Goal: Task Accomplishment & Management: Use online tool/utility

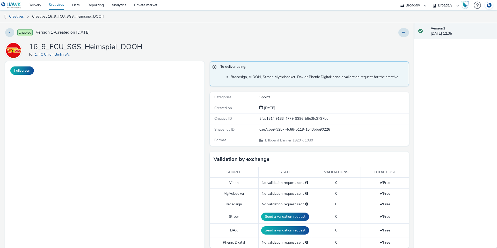
select select "2c2adb54-625a-45e4-8d54-55ad645251ae"
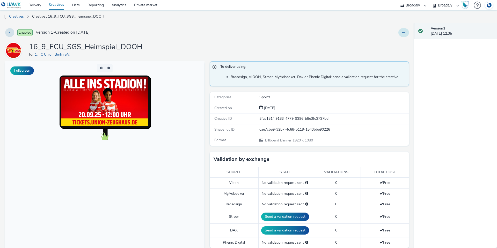
click at [402, 30] on button at bounding box center [404, 32] width 11 height 9
click at [382, 43] on link "Edit" at bounding box center [390, 43] width 39 height 10
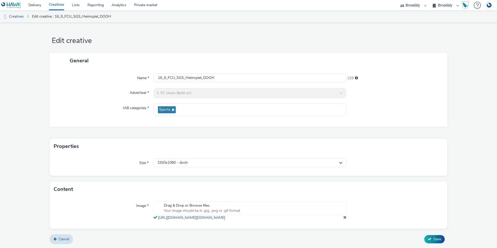
scroll to position [7, 0]
click at [202, 216] on link "[URL][DOMAIN_NAME][DOMAIN_NAME]" at bounding box center [192, 218] width 69 height 5
drag, startPoint x: 220, startPoint y: 72, endPoint x: 201, endPoint y: 74, distance: 19.0
click at [146, 76] on div "Name * 16_9_FCU_SGS_Heimspiel_DOOH 228" at bounding box center [249, 78] width 388 height 9
click at [66, 242] on link "Cancel" at bounding box center [61, 240] width 23 height 10
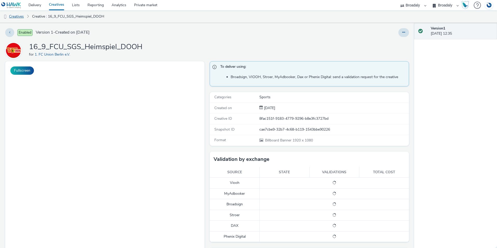
click at [18, 16] on link "Creatives" at bounding box center [13, 16] width 26 height 12
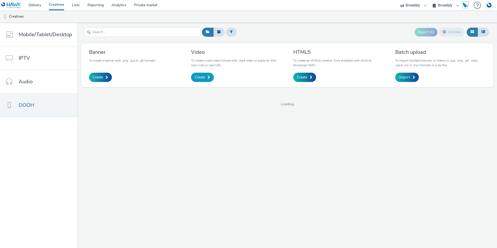
click at [206, 78] on link "Create" at bounding box center [202, 77] width 23 height 9
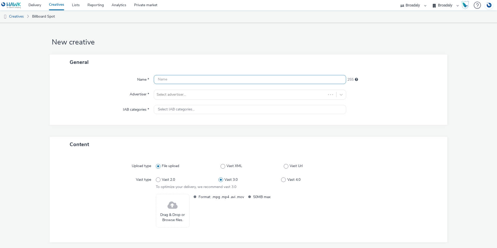
click at [158, 83] on input "text" at bounding box center [250, 79] width 193 height 9
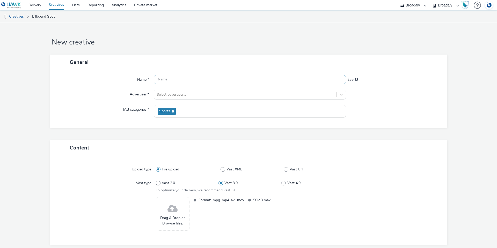
click at [159, 80] on input "text" at bounding box center [250, 79] width 193 height 9
paste input "16_9_FCU_SGS_Heimspiel_DOOH"
type input "16_9_FCU_SGS_Heimspiel_DOOH_Video"
click at [205, 94] on div at bounding box center [245, 95] width 177 height 6
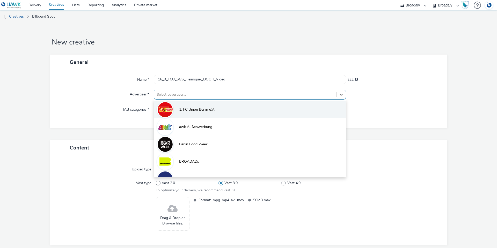
click at [206, 108] on span "1. FC Union Berlin e.V." at bounding box center [196, 109] width 35 height 5
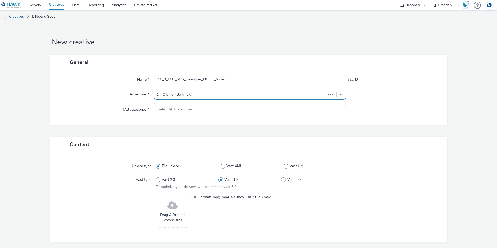
click at [105, 87] on div "Name * 16_9_FCU_SGS_Heimspiel_DOOH_Video 222 Advertiser * option 1. FC Union Be…" at bounding box center [249, 97] width 398 height 55
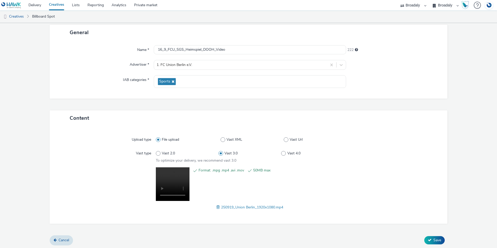
scroll to position [31, 0]
click at [434, 240] on span "Save" at bounding box center [438, 239] width 8 height 5
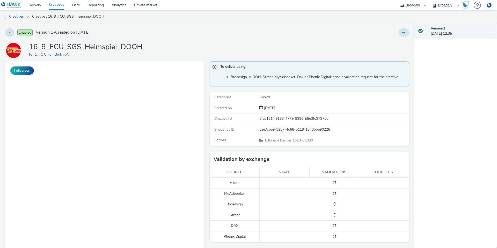
click at [402, 32] on button at bounding box center [404, 32] width 11 height 9
click at [278, 29] on div at bounding box center [329, 32] width 162 height 9
click at [400, 35] on button at bounding box center [404, 32] width 11 height 9
click at [295, 38] on div "Enabled Version 2 - Created on [DATE] VAST URL 16_9_FCU_SGS_Heimspiel_DOOH_Vide…" at bounding box center [207, 135] width 415 height 225
